Goal: Information Seeking & Learning: Learn about a topic

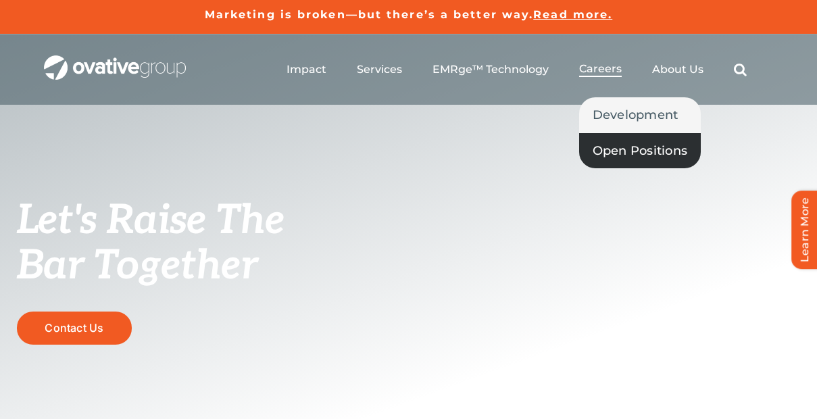
click at [619, 144] on span "Open Positions" at bounding box center [640, 150] width 95 height 19
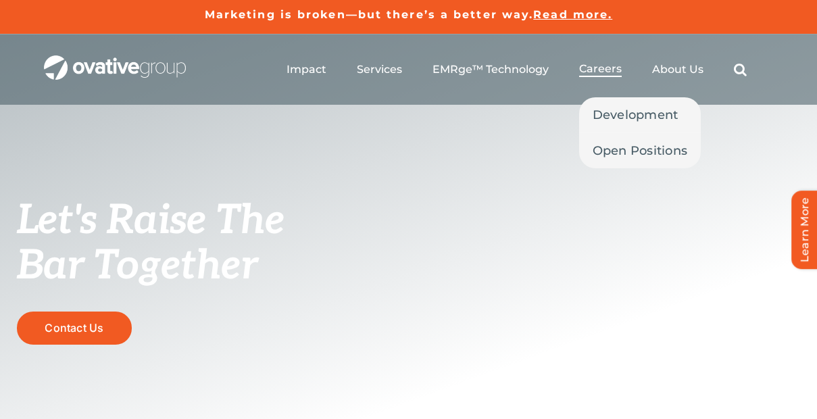
click at [599, 74] on span "Careers" at bounding box center [600, 69] width 43 height 14
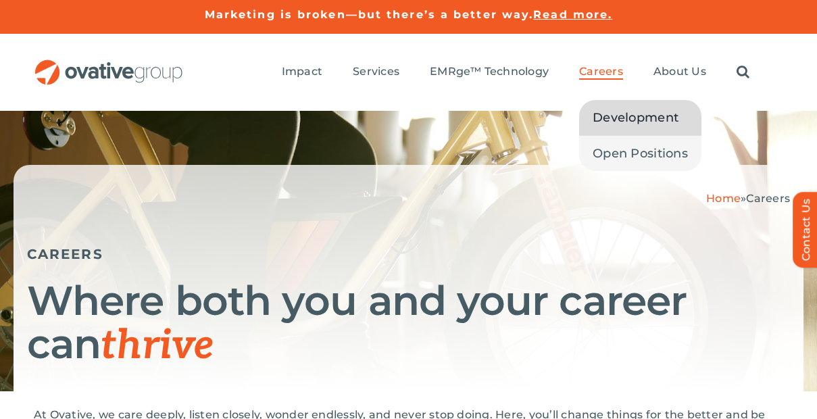
click at [608, 110] on span "Development" at bounding box center [636, 117] width 86 height 19
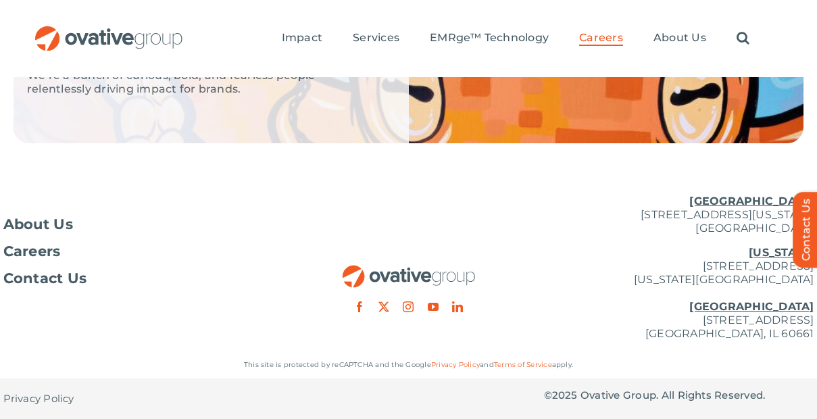
scroll to position [3914, 0]
click at [28, 253] on span "Careers" at bounding box center [31, 252] width 57 height 14
